Goal: Transaction & Acquisition: Book appointment/travel/reservation

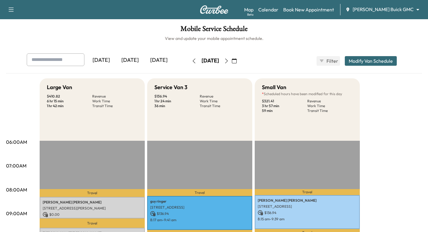
click at [212, 12] on img at bounding box center [214, 9] width 29 height 8
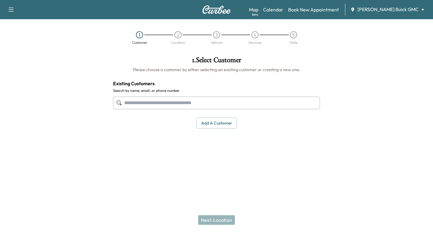
click at [181, 105] on input "text" at bounding box center [216, 103] width 207 height 13
click at [153, 104] on input "text" at bounding box center [216, 103] width 207 height 13
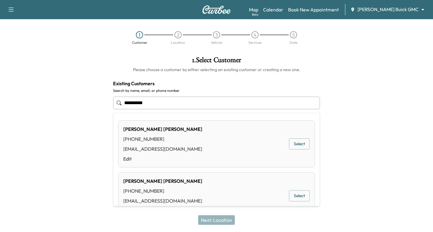
click at [293, 196] on button "Select" at bounding box center [299, 195] width 21 height 11
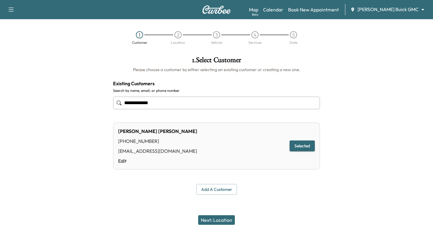
type input "**********"
click at [304, 148] on button "Selected" at bounding box center [301, 146] width 25 height 11
click at [208, 220] on button "Next: Location" at bounding box center [216, 220] width 37 height 10
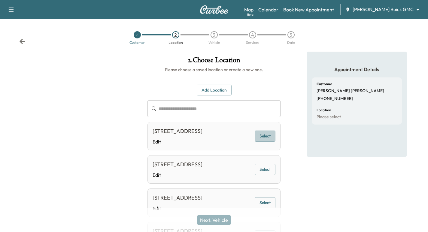
click at [262, 139] on button "Select" at bounding box center [265, 136] width 21 height 11
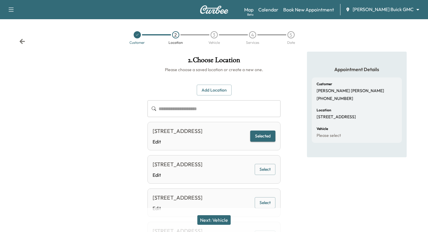
click at [214, 222] on button "Next: Vehicle" at bounding box center [213, 220] width 33 height 10
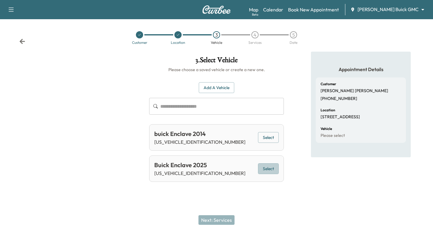
click at [266, 169] on button "Select" at bounding box center [268, 168] width 21 height 11
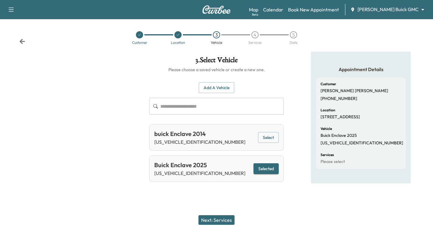
click at [213, 222] on button "Next: Services" at bounding box center [216, 220] width 36 height 10
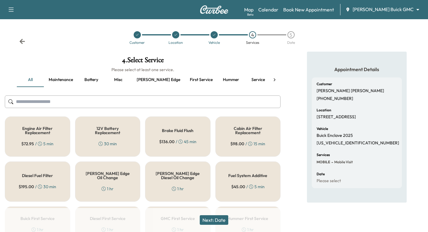
click at [185, 78] on button "First service" at bounding box center [201, 80] width 32 height 14
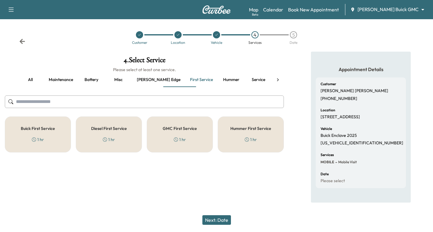
click at [34, 139] on icon at bounding box center [34, 139] width 1 height 2
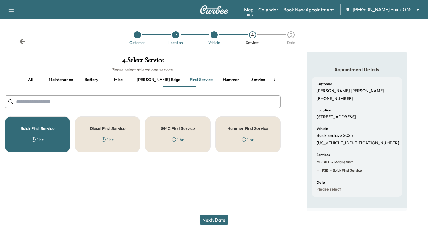
click at [212, 219] on button "Next: Date" at bounding box center [214, 220] width 29 height 10
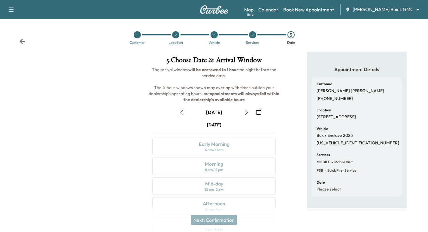
click at [245, 112] on icon "button" at bounding box center [246, 112] width 5 height 5
click at [247, 111] on icon "button" at bounding box center [246, 112] width 5 height 5
click at [181, 111] on icon "button" at bounding box center [181, 112] width 3 height 5
click at [181, 112] on icon "button" at bounding box center [181, 112] width 3 height 5
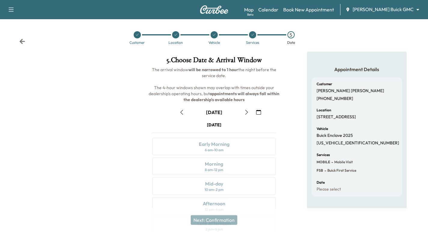
click at [245, 115] on button "button" at bounding box center [247, 113] width 10 height 10
click at [214, 10] on img at bounding box center [214, 9] width 29 height 8
click at [23, 41] on icon at bounding box center [22, 41] width 5 height 5
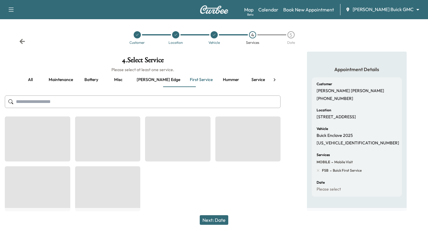
click at [23, 41] on icon at bounding box center [22, 41] width 5 height 5
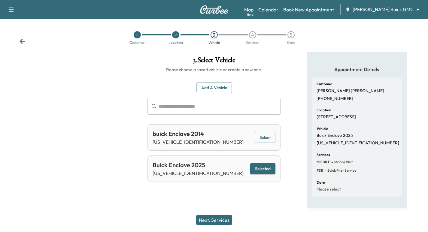
click at [23, 41] on icon at bounding box center [22, 41] width 5 height 5
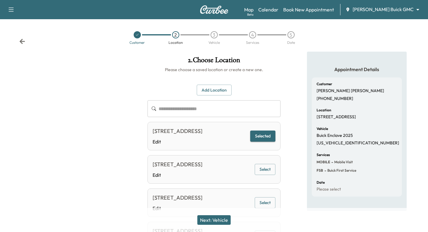
click at [23, 41] on icon at bounding box center [22, 41] width 5 height 5
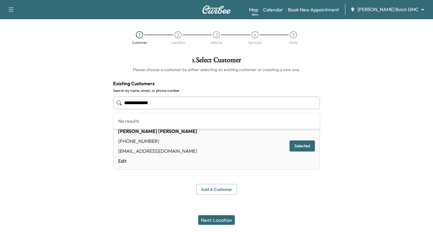
drag, startPoint x: 163, startPoint y: 103, endPoint x: 117, endPoint y: 110, distance: 45.9
click at [117, 110] on div "**********" at bounding box center [216, 103] width 207 height 20
type input "**********"
drag, startPoint x: 162, startPoint y: 104, endPoint x: 112, endPoint y: 105, distance: 49.6
click at [112, 105] on div "**********" at bounding box center [216, 126] width 216 height 148
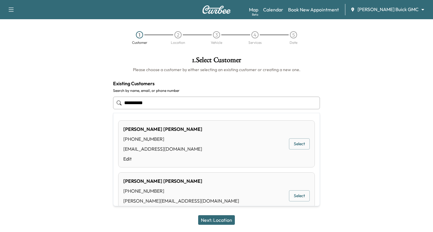
scroll to position [21, 0]
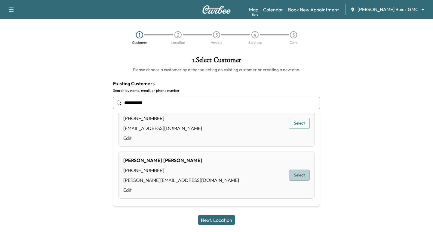
click at [289, 173] on button "Select" at bounding box center [299, 175] width 21 height 11
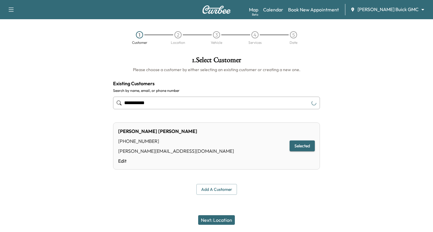
type input "**********"
click at [210, 220] on button "Next: Location" at bounding box center [216, 220] width 37 height 10
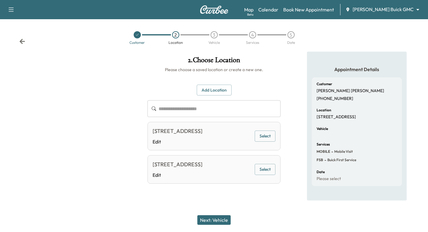
click at [264, 141] on button "Select" at bounding box center [265, 136] width 21 height 11
click at [209, 217] on button "Next: Vehicle" at bounding box center [213, 220] width 33 height 10
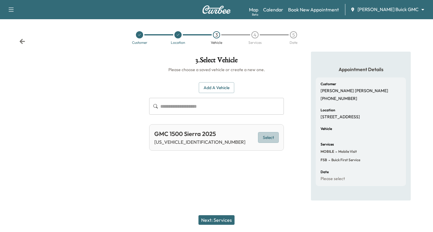
click at [274, 139] on button "Select" at bounding box center [268, 137] width 21 height 11
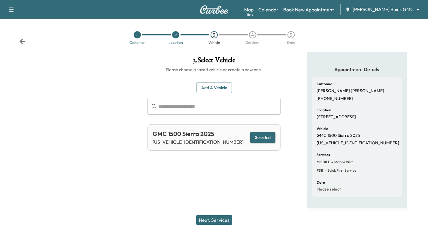
click at [214, 220] on button "Next: Services" at bounding box center [214, 220] width 36 height 10
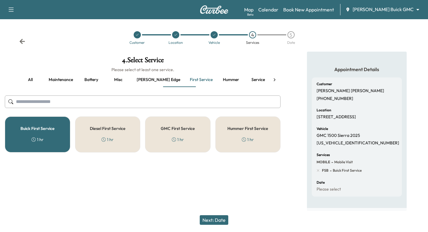
click at [176, 133] on div "GMC First Service 1 hr" at bounding box center [177, 135] width 65 height 36
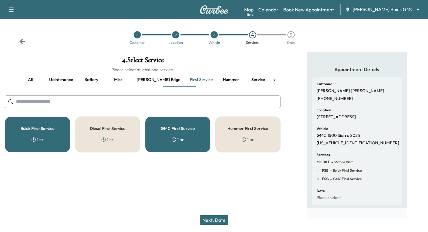
click at [49, 133] on div "Buick First Service 1 hr" at bounding box center [37, 135] width 65 height 36
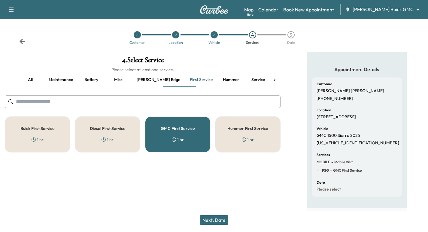
click at [209, 218] on button "Next: Date" at bounding box center [214, 220] width 29 height 10
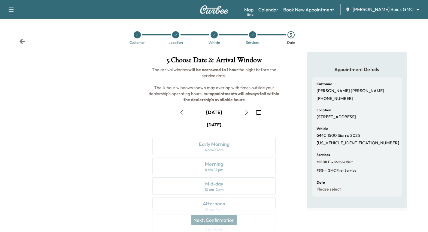
click at [245, 112] on icon "button" at bounding box center [246, 112] width 5 height 5
click at [20, 41] on icon at bounding box center [22, 41] width 5 height 5
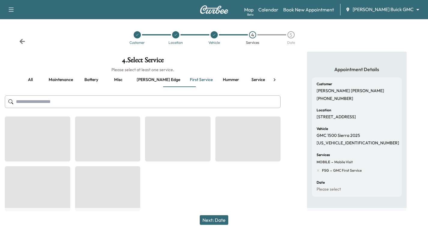
click at [20, 41] on icon at bounding box center [22, 41] width 5 height 5
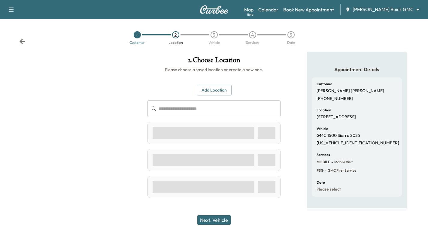
click at [20, 41] on icon at bounding box center [22, 41] width 5 height 5
click at [20, 41] on div "Customer 2 Location 3 Vehicle 4 Services 5 Date" at bounding box center [216, 38] width 433 height 28
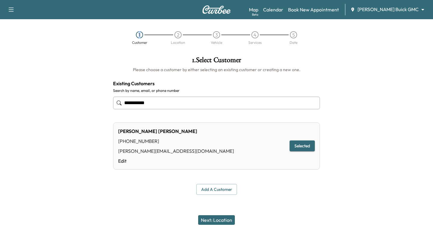
click at [20, 41] on div "1 Customer 2 Location 3 Vehicle 4 Services 5 Date" at bounding box center [216, 38] width 433 height 28
click at [60, 53] on div at bounding box center [54, 126] width 108 height 148
drag, startPoint x: 154, startPoint y: 102, endPoint x: 103, endPoint y: 114, distance: 52.7
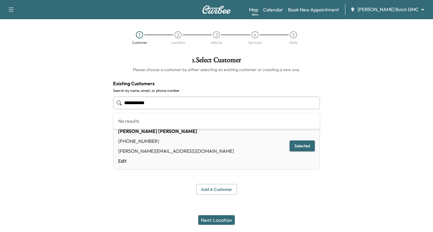
click at [103, 114] on div "**********" at bounding box center [216, 126] width 433 height 148
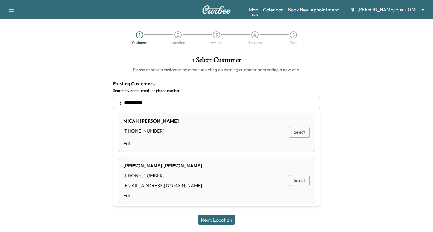
scroll to position [65, 0]
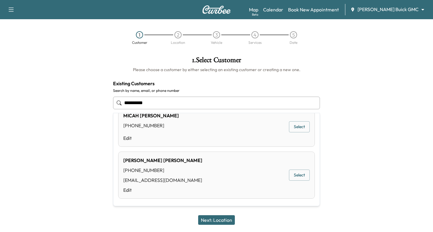
click at [289, 178] on button "Select" at bounding box center [299, 175] width 21 height 11
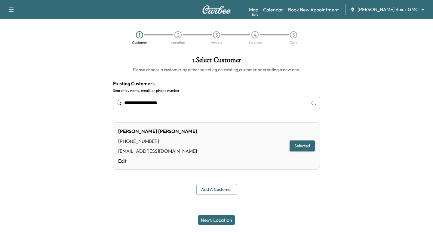
type input "**********"
click at [209, 219] on button "Next: Location" at bounding box center [216, 220] width 37 height 10
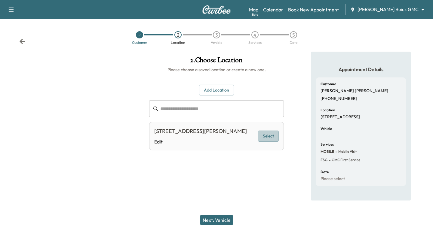
click at [272, 142] on button "Select" at bounding box center [268, 136] width 21 height 11
click at [208, 220] on button "Next: Vehicle" at bounding box center [216, 220] width 33 height 10
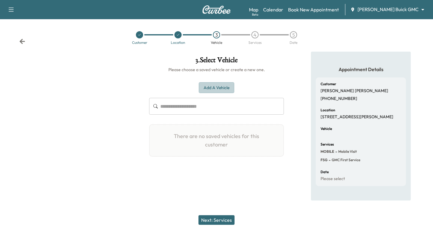
click at [215, 89] on button "Add a Vehicle" at bounding box center [216, 87] width 35 height 11
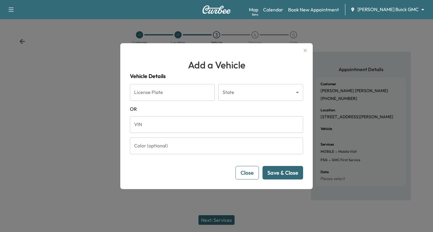
click at [147, 126] on input "VIN" at bounding box center [216, 124] width 173 height 17
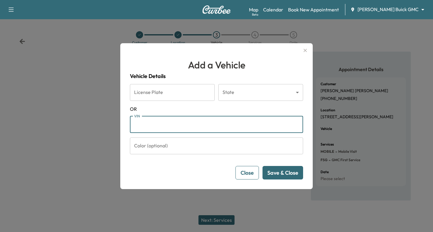
paste input "**********"
type input "**********"
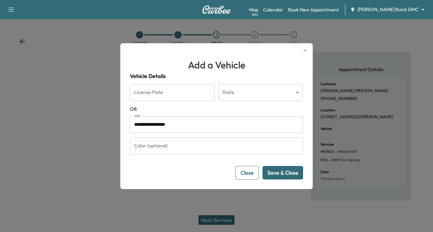
click at [285, 174] on button "Save & Close" at bounding box center [282, 173] width 41 height 14
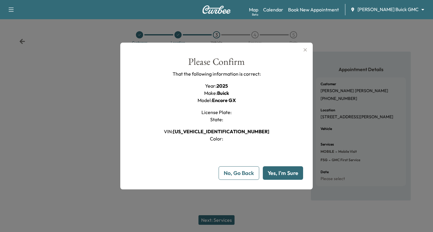
click at [291, 173] on button "Yes, I'm Sure" at bounding box center [283, 173] width 40 height 14
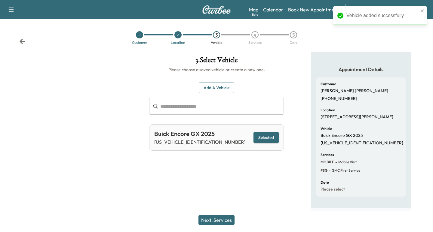
click at [216, 219] on button "Next: Services" at bounding box center [216, 220] width 36 height 10
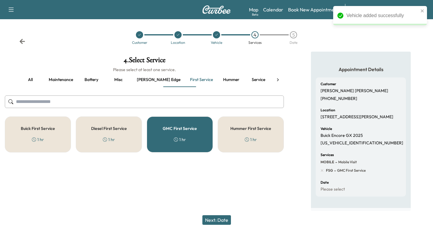
click at [39, 145] on div "Buick First Service 1 hr" at bounding box center [38, 135] width 66 height 36
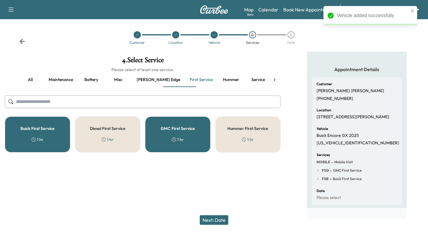
click at [157, 132] on div "GMC First Service 1 hr" at bounding box center [177, 135] width 65 height 36
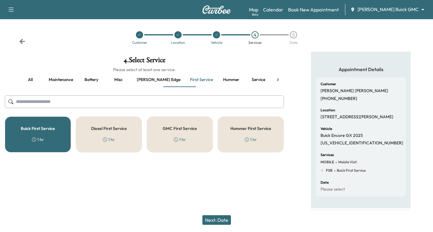
click at [210, 221] on button "Next: Date" at bounding box center [216, 220] width 29 height 10
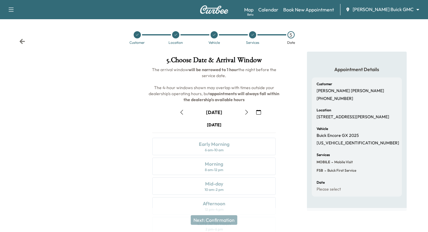
click at [22, 42] on icon at bounding box center [22, 41] width 5 height 5
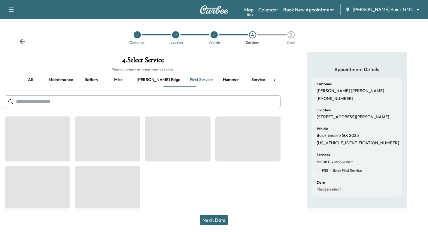
click at [22, 42] on icon at bounding box center [22, 41] width 5 height 5
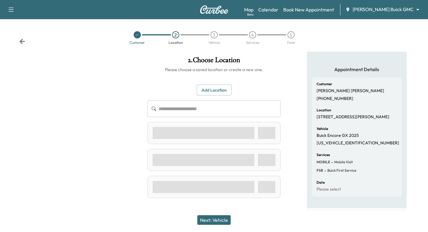
click at [22, 42] on icon at bounding box center [22, 41] width 5 height 5
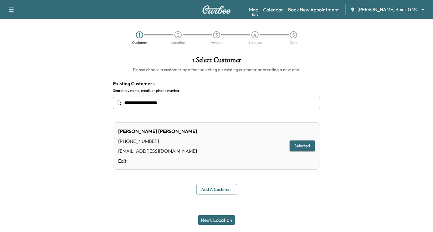
click at [22, 42] on div "1 Customer 2 Location 3 Vehicle 4 Services 5 Date" at bounding box center [216, 38] width 433 height 28
drag, startPoint x: 170, startPoint y: 105, endPoint x: 112, endPoint y: 108, distance: 58.7
click at [112, 108] on div "**********" at bounding box center [216, 126] width 216 height 148
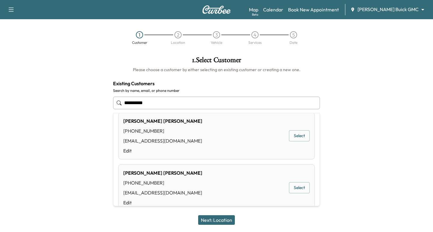
scroll to position [73, 0]
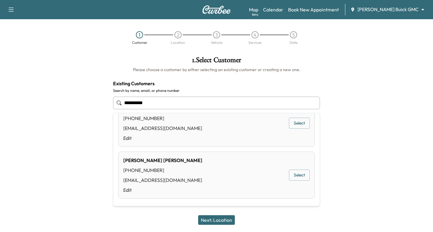
click at [290, 175] on button "Select" at bounding box center [299, 175] width 21 height 11
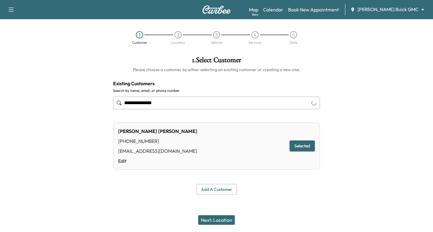
type input "**********"
click at [215, 218] on button "Next: Location" at bounding box center [216, 220] width 37 height 10
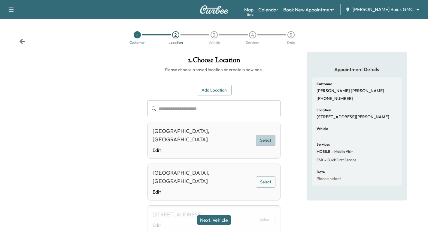
click at [269, 139] on button "Select" at bounding box center [266, 140] width 20 height 11
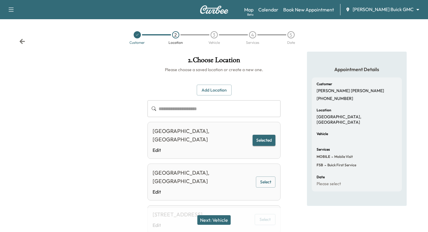
click at [223, 220] on button "Next: Vehicle" at bounding box center [213, 220] width 33 height 10
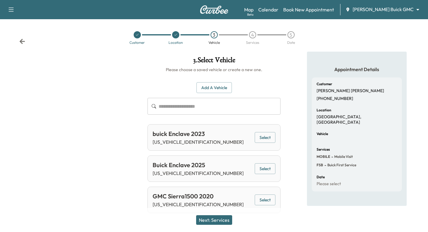
click at [21, 42] on icon at bounding box center [22, 41] width 5 height 5
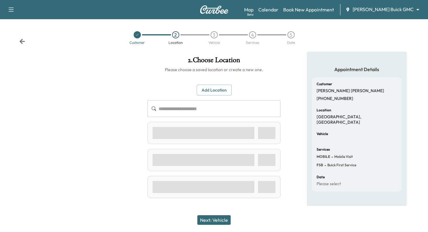
click at [21, 42] on icon at bounding box center [22, 41] width 5 height 5
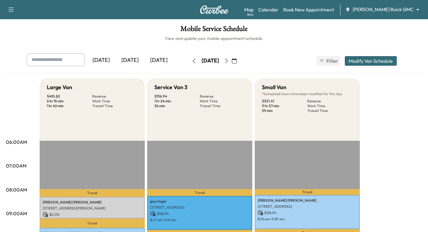
click at [208, 15] on div "Support Log Out Map Beta Calendar Book New Appointment [PERSON_NAME] Buick GMC …" at bounding box center [214, 9] width 428 height 19
click at [209, 7] on img at bounding box center [214, 9] width 29 height 8
